Goal: Task Accomplishment & Management: Manage account settings

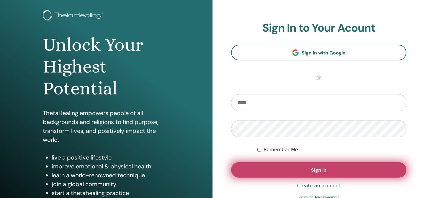
scroll to position [31, 0]
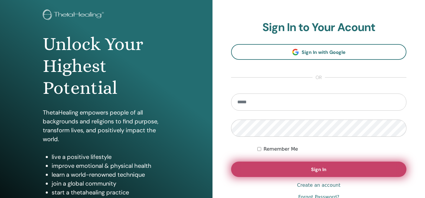
type input "**********"
click at [305, 170] on button "Sign In" at bounding box center [318, 168] width 175 height 15
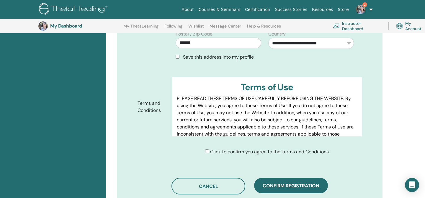
scroll to position [270, 0]
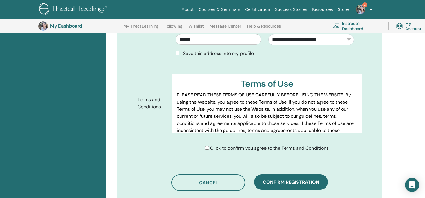
click at [233, 145] on span "Click to confirm you agree to the Terms and Conditions" at bounding box center [269, 148] width 119 height 6
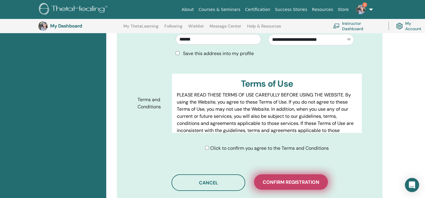
click at [269, 179] on span "Confirm registration" at bounding box center [291, 182] width 57 height 6
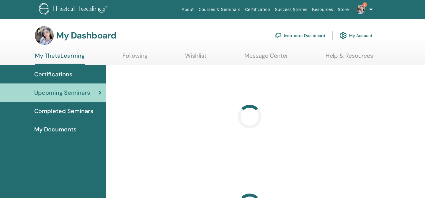
click at [364, 9] on img at bounding box center [360, 9] width 9 height 9
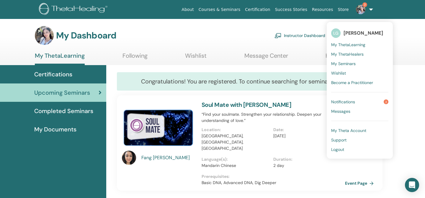
click at [365, 102] on link "Notifications 3" at bounding box center [359, 101] width 57 height 9
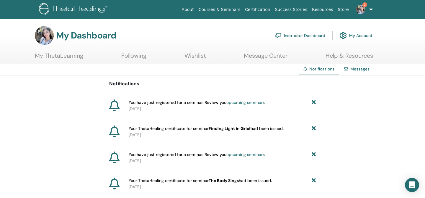
click at [57, 58] on link "My ThetaLearning" at bounding box center [59, 58] width 48 height 12
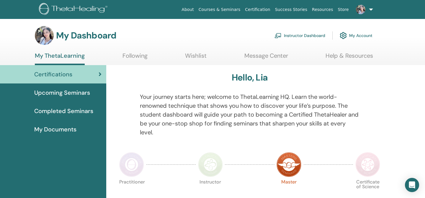
click at [299, 36] on link "Instructor Dashboard" at bounding box center [300, 35] width 51 height 13
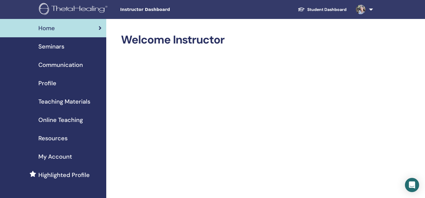
click at [68, 46] on div "Seminars" at bounding box center [53, 46] width 97 height 9
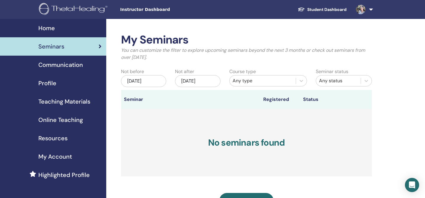
click at [73, 25] on div "Home" at bounding box center [53, 28] width 97 height 9
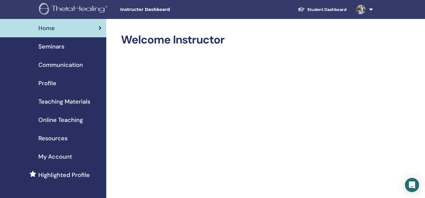
click at [62, 85] on div "Profile" at bounding box center [53, 83] width 97 height 9
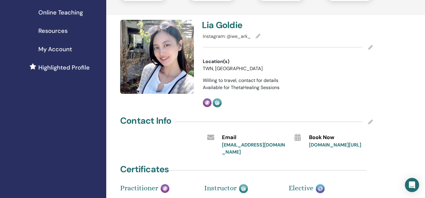
scroll to position [107, 0]
click at [258, 37] on icon at bounding box center [258, 36] width 5 height 5
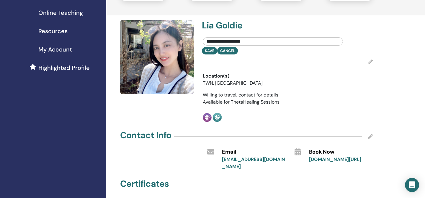
click at [258, 45] on input "**********" at bounding box center [273, 41] width 140 height 8
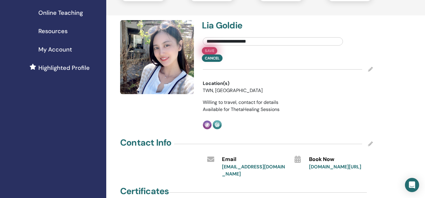
type input "**********"
click at [207, 51] on button "Save" at bounding box center [209, 50] width 15 height 7
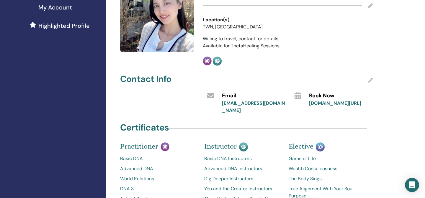
scroll to position [0, 0]
